Goal: Task Accomplishment & Management: Use online tool/utility

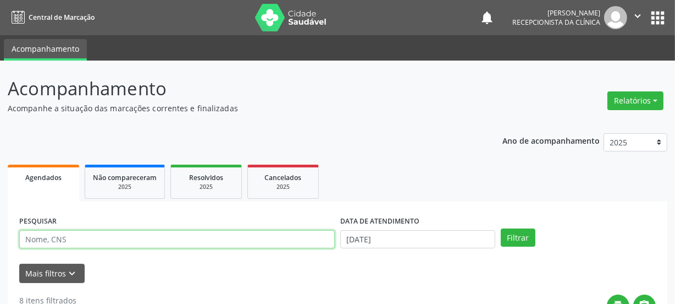
click at [140, 230] on input "text" at bounding box center [177, 239] width 316 height 19
paste input "700000040231008"
type input "700000040231008"
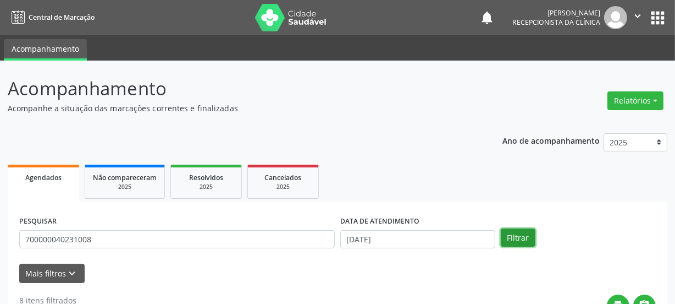
click at [509, 239] on button "Filtrar" at bounding box center [518, 237] width 35 height 19
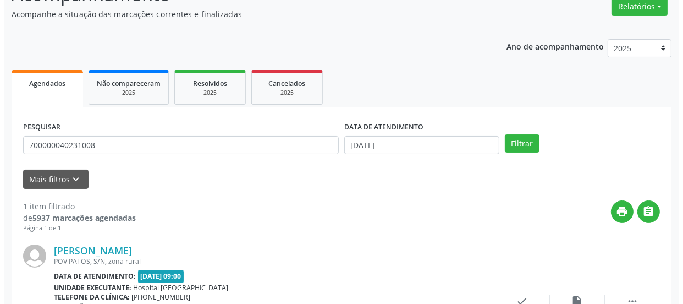
scroll to position [190, 0]
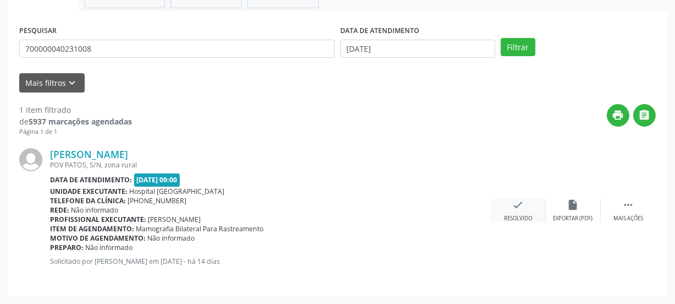
click at [527, 202] on div "check Resolvido" at bounding box center [518, 211] width 55 height 24
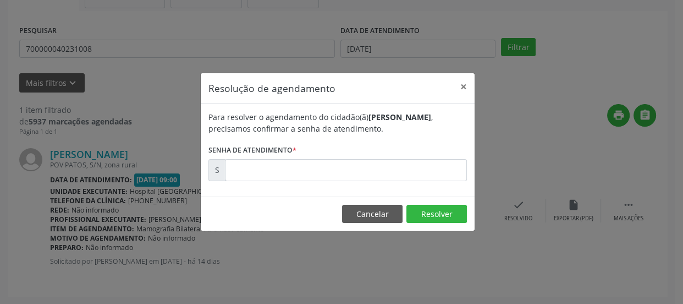
click at [401, 186] on div "Para resolver o agendamento do cidadão(ã) [PERSON_NAME] , precisamos confirmar …" at bounding box center [338, 149] width 274 height 93
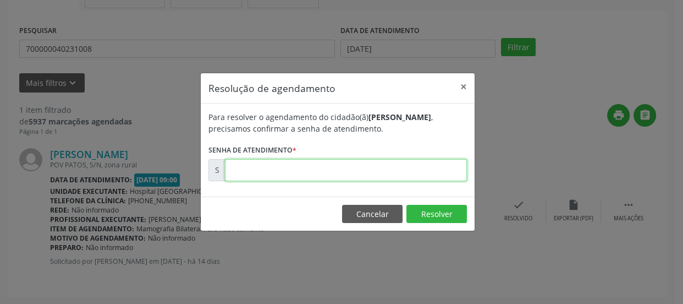
click at [384, 178] on input "text" at bounding box center [346, 170] width 242 height 22
type input "00175595"
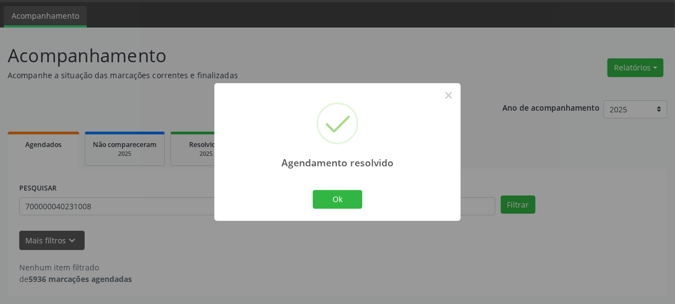
scroll to position [32, 0]
click at [359, 200] on button "Ok" at bounding box center [337, 199] width 49 height 19
click at [357, 199] on div "Agendamento resolvido × Ok Cancel" at bounding box center [337, 151] width 246 height 137
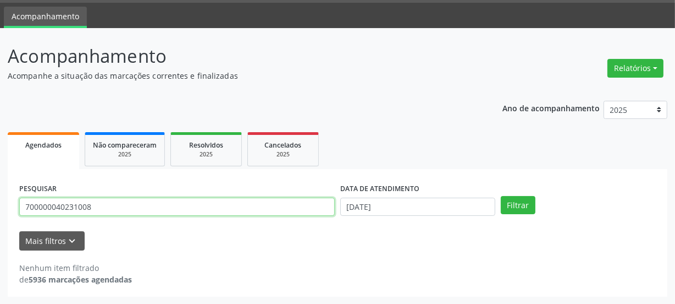
drag, startPoint x: 115, startPoint y: 208, endPoint x: 0, endPoint y: 171, distance: 121.4
click at [0, 175] on div "Acompanhamento Acompanhe a situação das marcações correntes e finalizadas Relat…" at bounding box center [337, 166] width 675 height 276
paste input "0&49032&0"
type input "0"
type input "700509964965060"
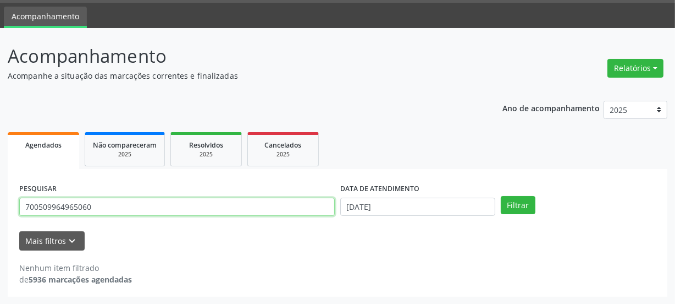
click at [501, 196] on button "Filtrar" at bounding box center [518, 205] width 35 height 19
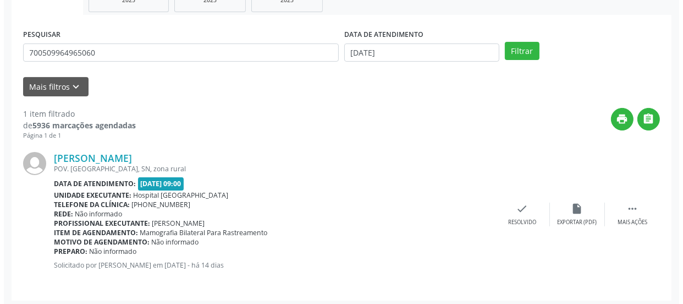
scroll to position [190, 0]
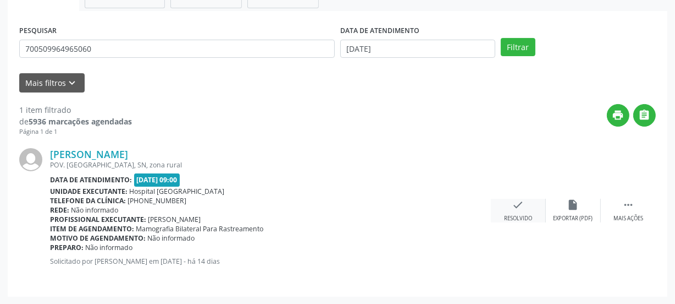
click at [521, 203] on icon "check" at bounding box center [519, 205] width 12 height 12
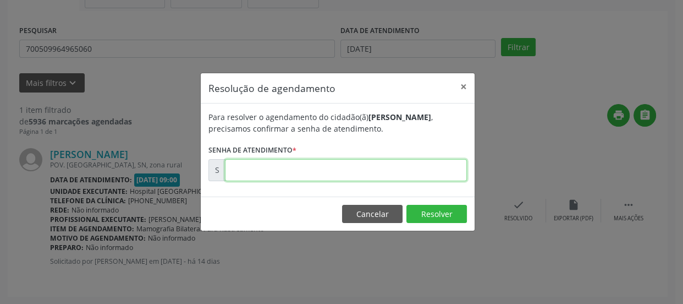
click at [291, 172] on input "text" at bounding box center [346, 170] width 242 height 22
type input "00175590"
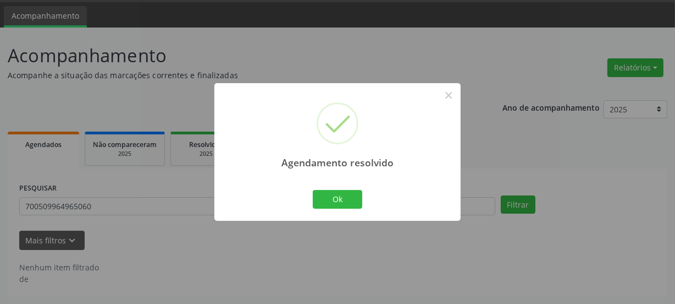
scroll to position [32, 0]
click at [355, 203] on button "Ok" at bounding box center [337, 199] width 49 height 19
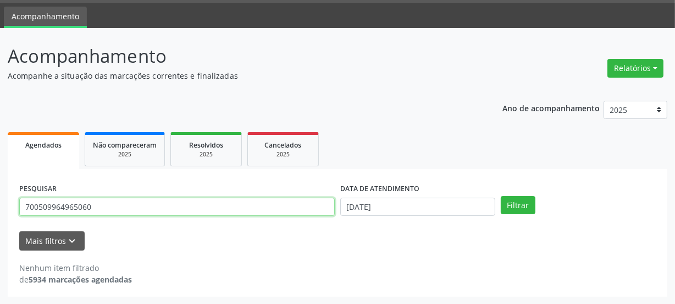
click at [162, 203] on input "700509964965060" at bounding box center [177, 206] width 316 height 19
type input "7"
type input "706806753362424"
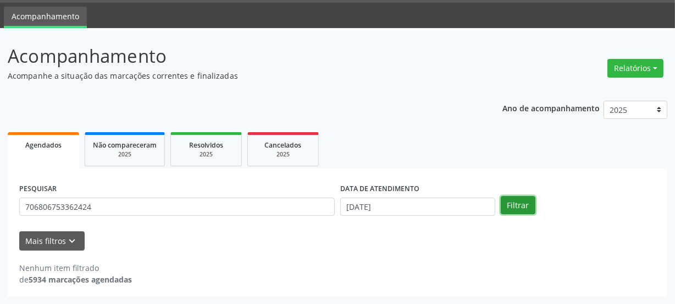
click at [516, 203] on button "Filtrar" at bounding box center [518, 205] width 35 height 19
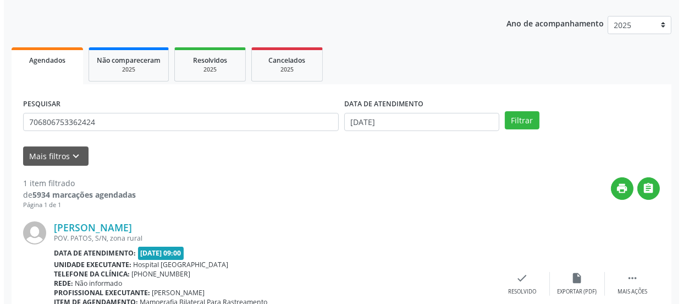
scroll to position [190, 0]
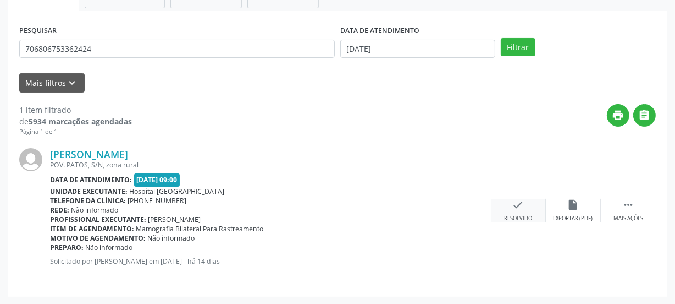
click at [514, 207] on icon "check" at bounding box center [519, 205] width 12 height 12
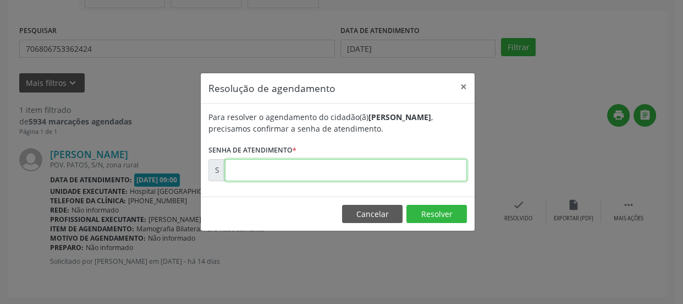
click at [390, 170] on input "text" at bounding box center [346, 170] width 242 height 22
type input "00175592"
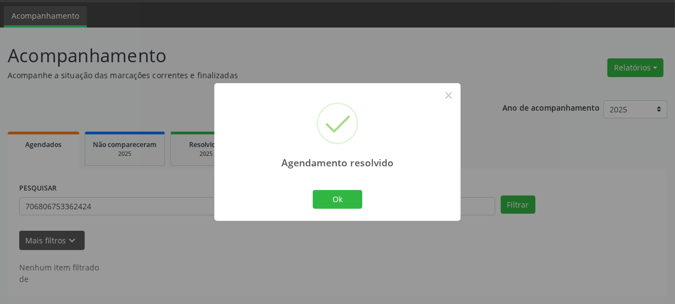
scroll to position [32, 0]
click at [358, 199] on button "Ok" at bounding box center [337, 199] width 49 height 19
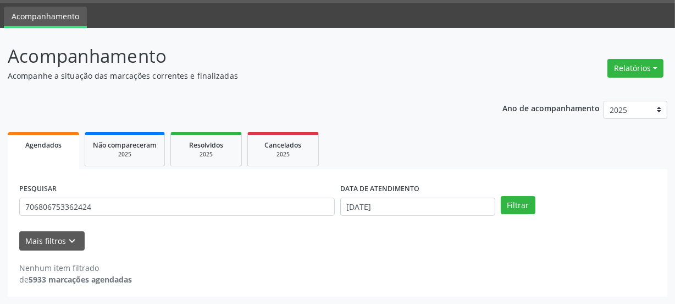
click at [351, 181] on div "Ok Cancel" at bounding box center [337, 175] width 27 height 12
